Goal: Task Accomplishment & Management: Manage account settings

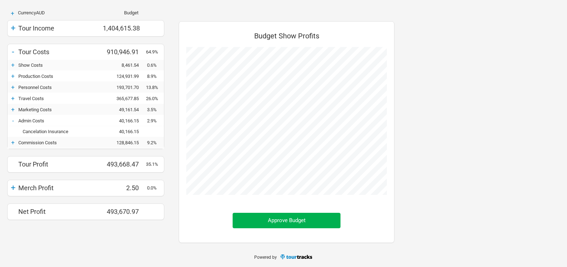
scroll to position [230, 230]
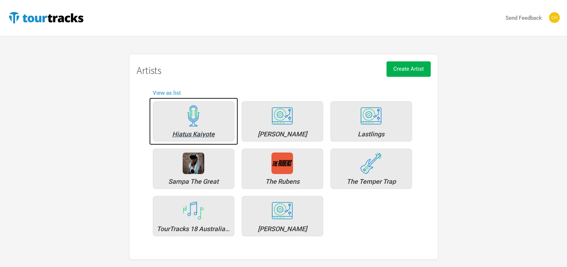
click at [189, 137] on div "Hiatus Kaiyote" at bounding box center [194, 134] width 74 height 6
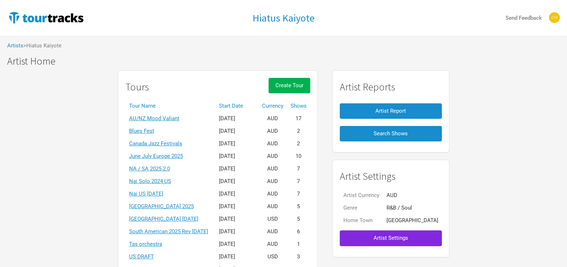
click at [239, 107] on th "Start Date" at bounding box center [236, 106] width 43 height 13
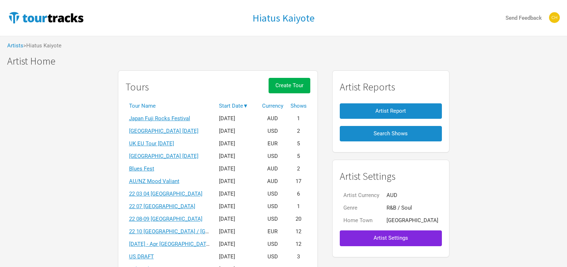
click at [239, 107] on th "Start Date ▼" at bounding box center [236, 106] width 43 height 13
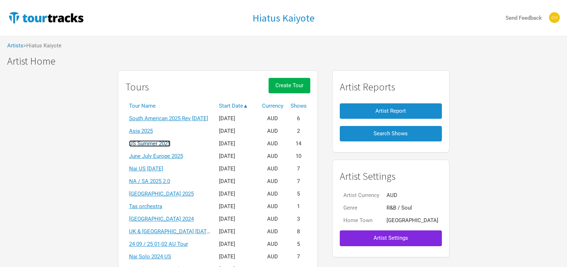
click at [160, 143] on link "US Summer 2025" at bounding box center [149, 144] width 41 height 6
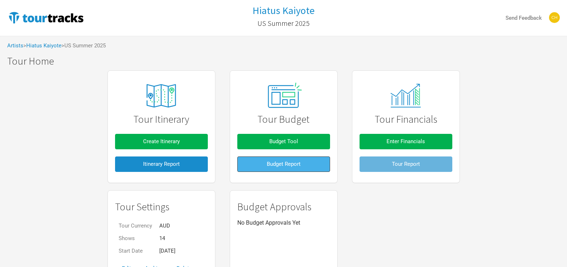
click at [267, 162] on span "Budget Report" at bounding box center [284, 164] width 34 height 6
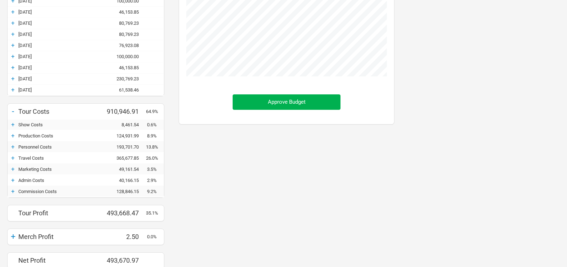
scroll to position [216, 0]
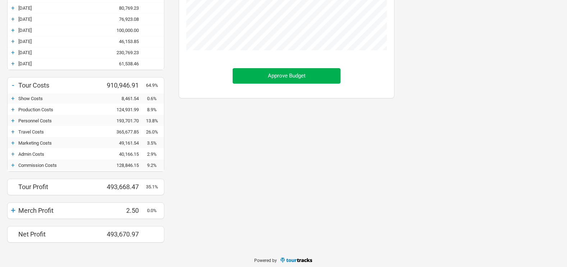
click at [12, 136] on div "+ Travel Costs 365,677.85 26.0%" at bounding box center [86, 132] width 156 height 11
click at [13, 131] on div "+" at bounding box center [13, 131] width 11 height 7
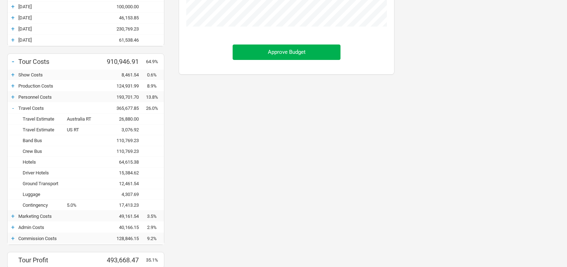
scroll to position [252, 0]
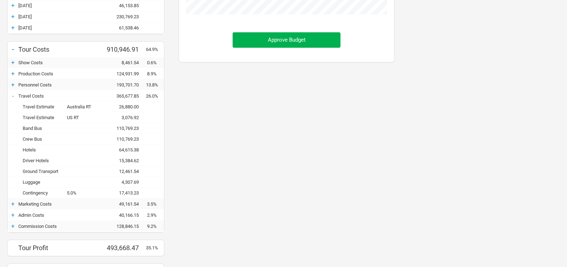
click at [121, 163] on div "15,384.62" at bounding box center [124, 160] width 43 height 5
click at [137, 161] on div "15,384.62" at bounding box center [124, 160] width 43 height 5
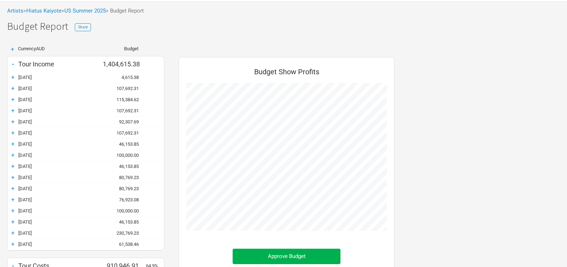
scroll to position [0, 0]
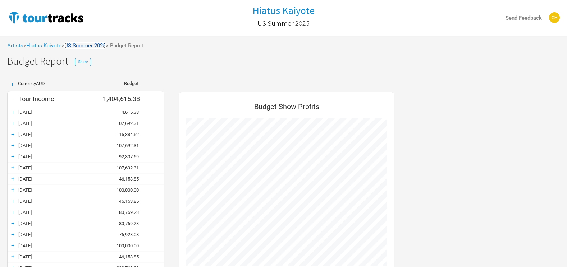
drag, startPoint x: 89, startPoint y: 43, endPoint x: 97, endPoint y: 54, distance: 13.9
click at [89, 43] on link "US Summer 2025" at bounding box center [84, 45] width 41 height 6
